Goal: Navigation & Orientation: Understand site structure

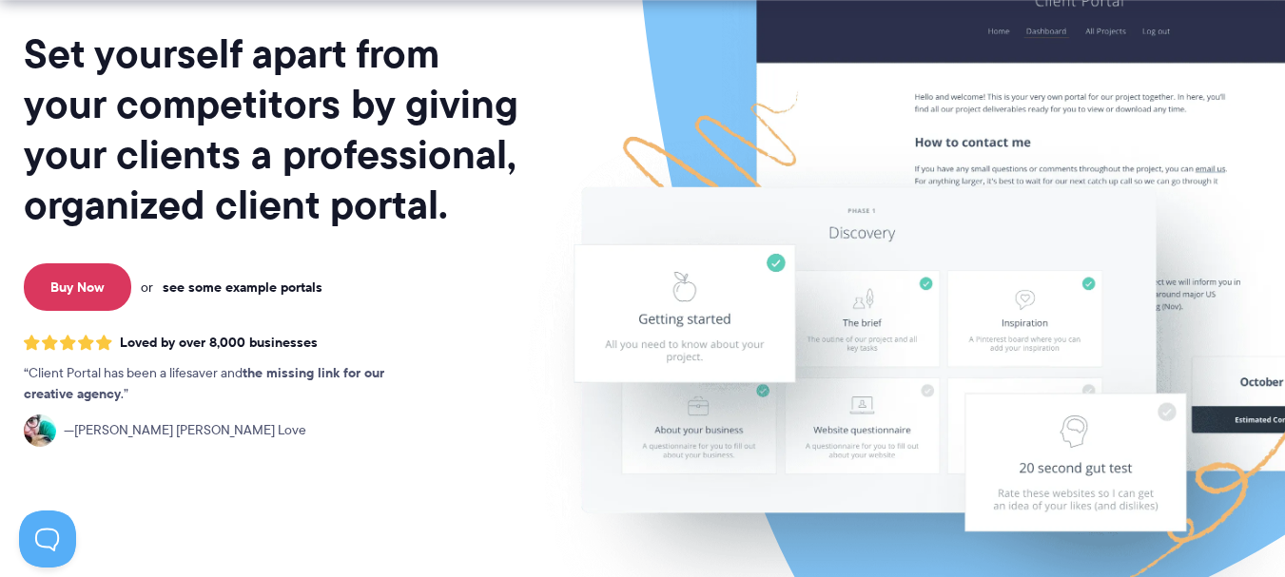
click at [267, 281] on link "see some example portals" at bounding box center [243, 287] width 160 height 17
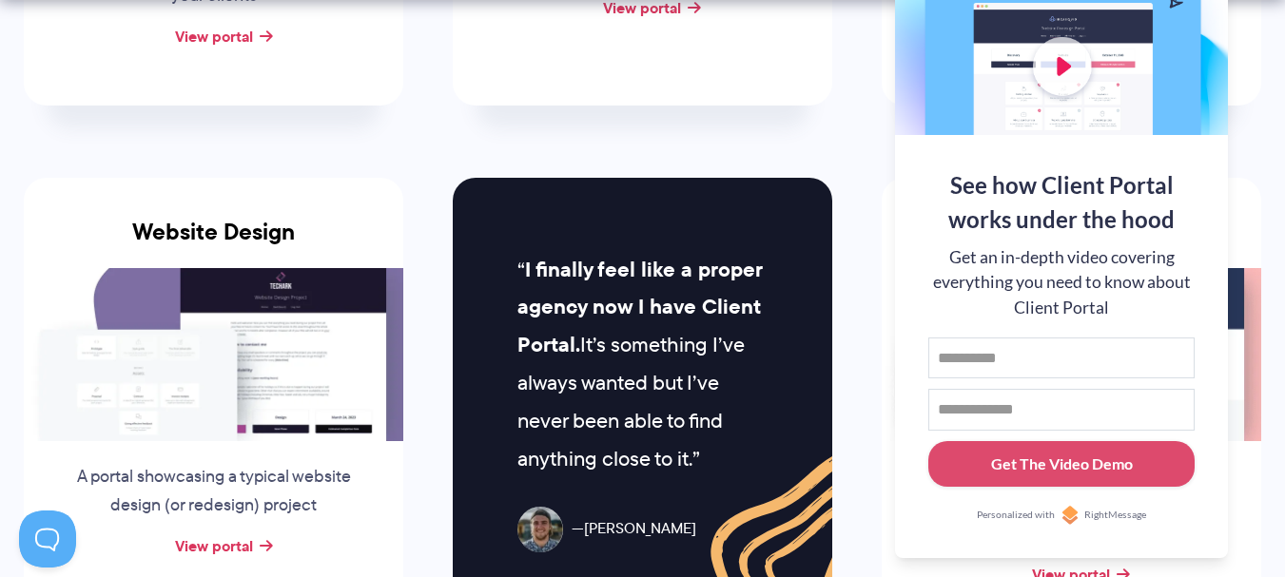
scroll to position [913, 0]
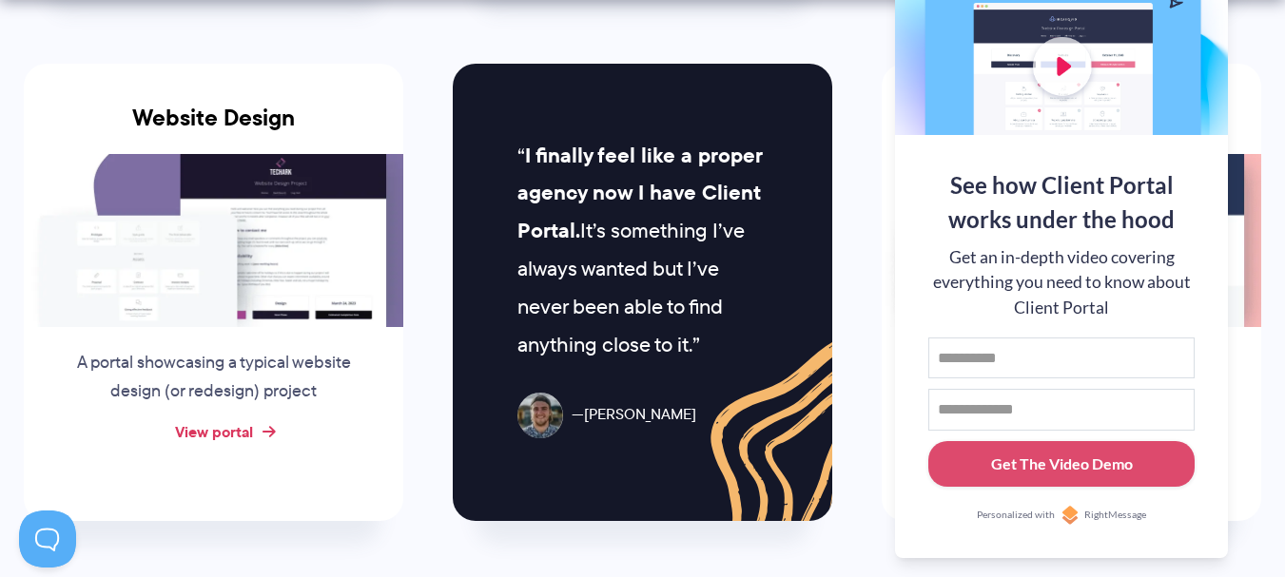
click at [207, 435] on link "View portal" at bounding box center [214, 431] width 78 height 23
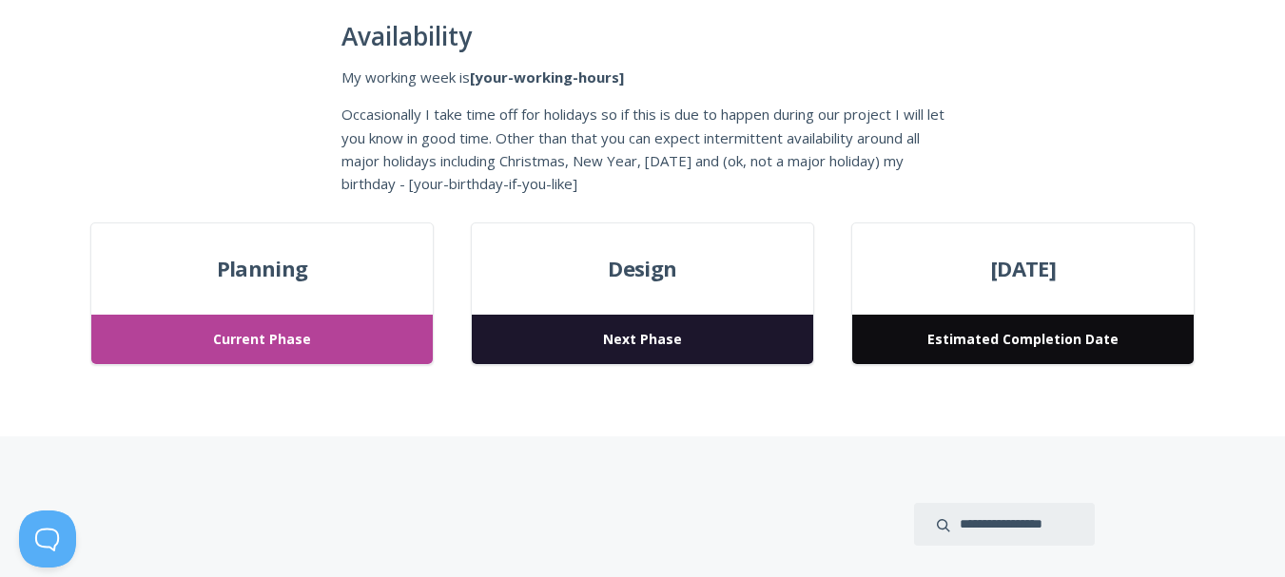
scroll to position [685, 0]
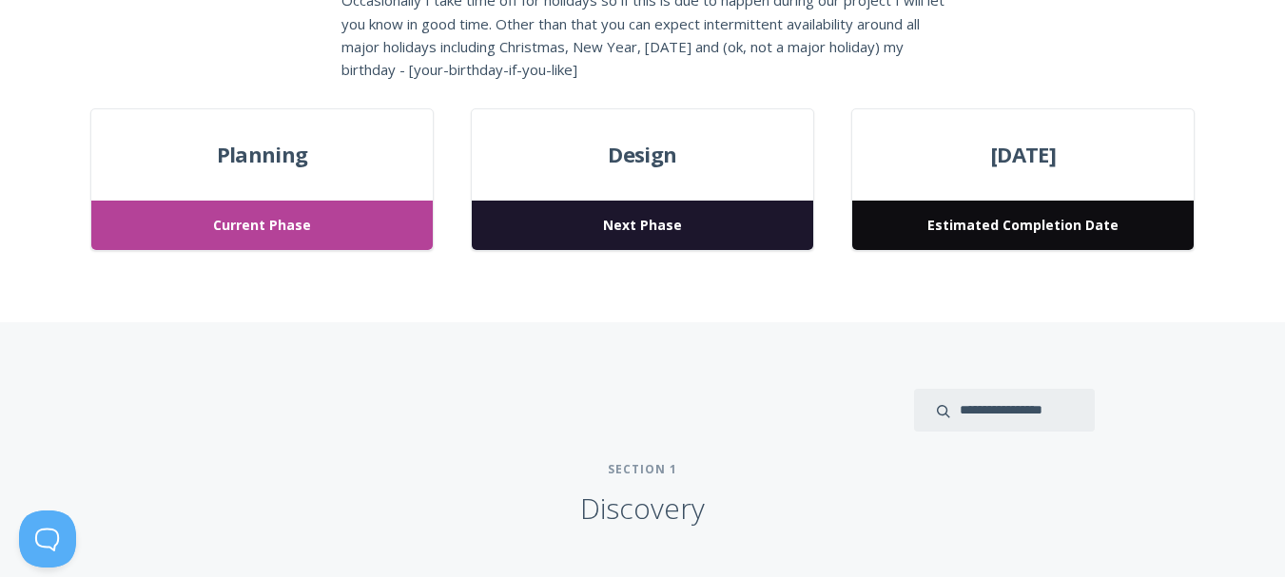
click at [319, 151] on span "Planning" at bounding box center [261, 155] width 341 height 34
click at [689, 149] on span "Design" at bounding box center [642, 155] width 341 height 34
click at [1136, 124] on div "March 24, 2023 Estimated Completion Date" at bounding box center [1022, 180] width 342 height 144
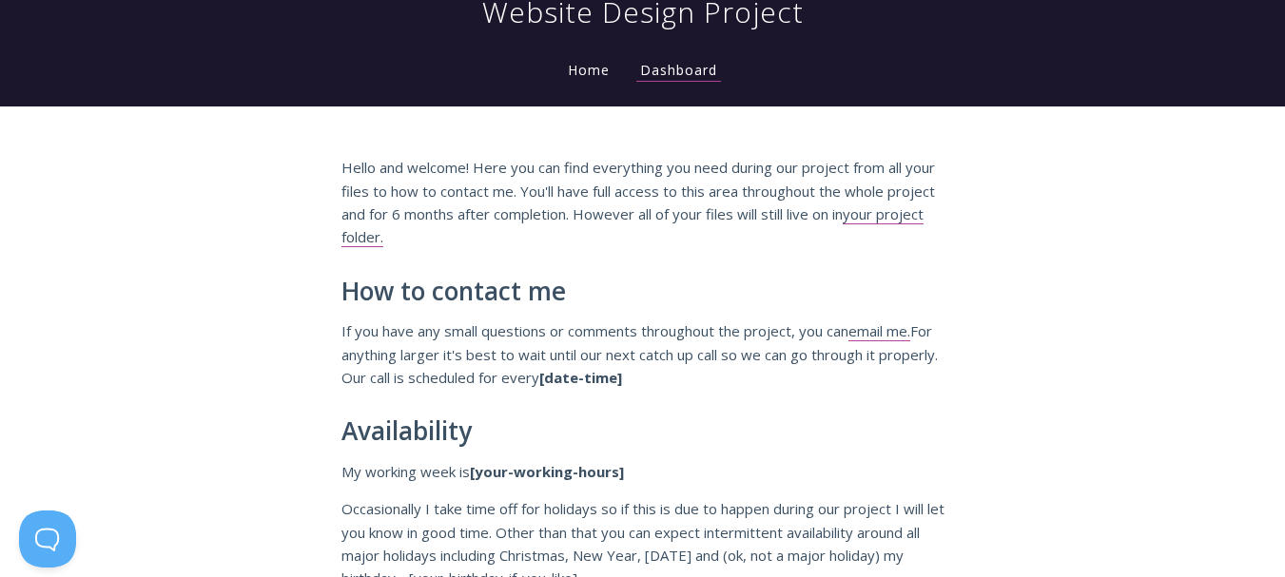
scroll to position [62, 0]
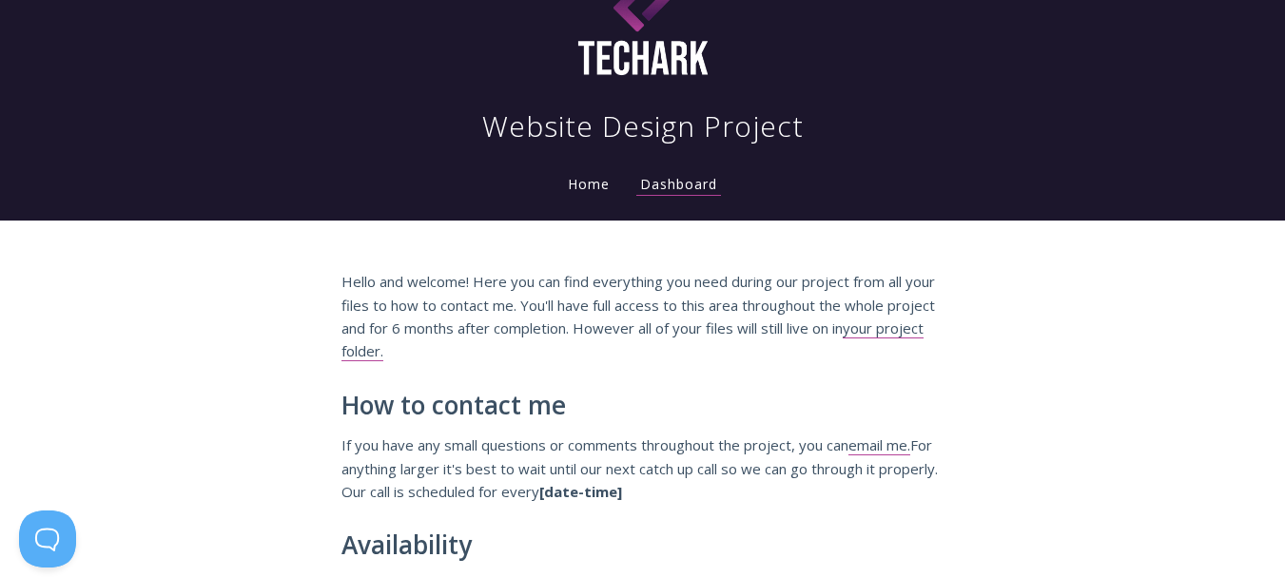
click at [593, 194] on li "Home" at bounding box center [589, 179] width 72 height 38
click at [589, 178] on link "Home" at bounding box center [588, 184] width 49 height 18
